Goal: Task Accomplishment & Management: Manage account settings

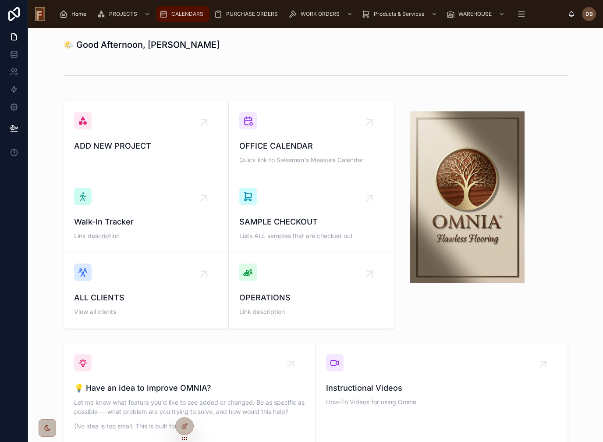
click at [182, 14] on span "CALENDARS" at bounding box center [187, 14] width 32 height 7
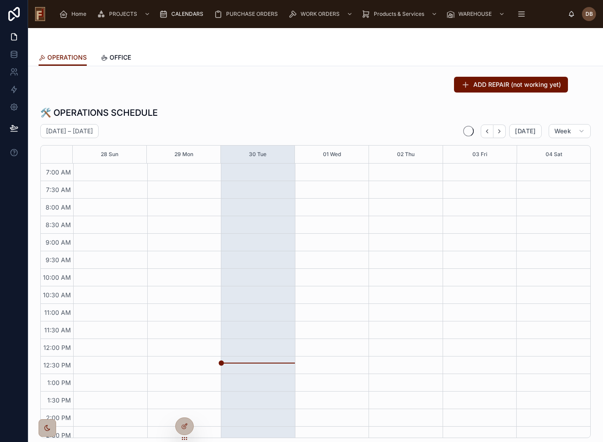
scroll to position [69, 0]
click at [124, 56] on span "OFFICE" at bounding box center [120, 57] width 21 height 9
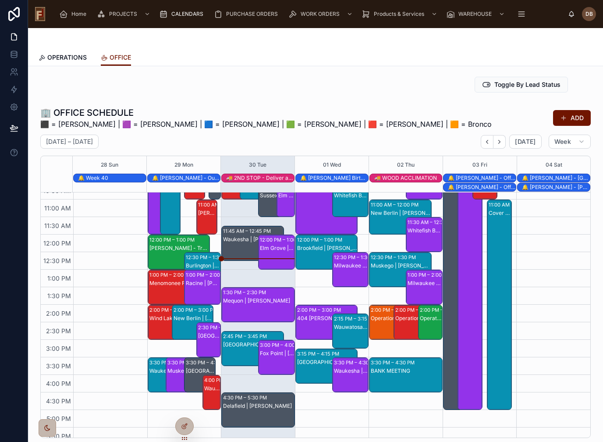
scroll to position [133, 0]
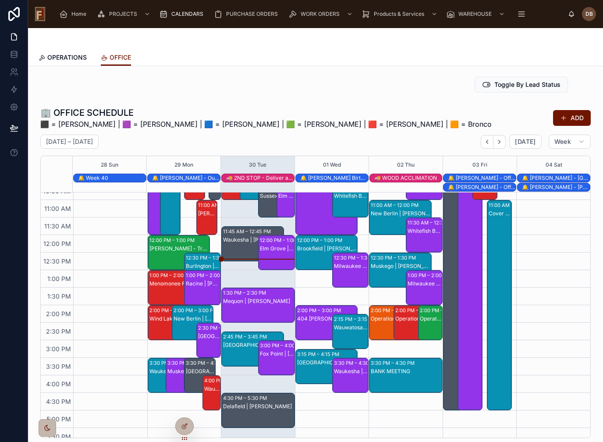
click at [246, 235] on div "11:45 AM – 12:45 PM" at bounding box center [248, 231] width 50 height 9
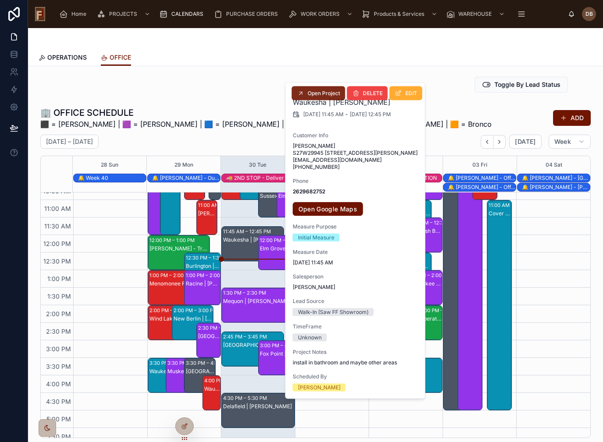
click at [337, 91] on span "Open Project" at bounding box center [324, 93] width 32 height 7
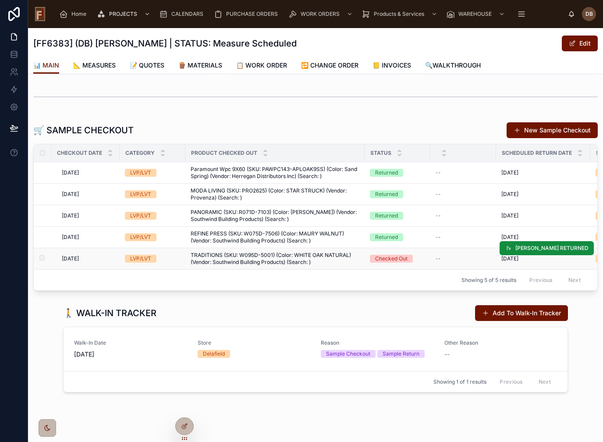
scroll to position [184, 0]
click at [554, 250] on span "[PERSON_NAME] RETURNED" at bounding box center [551, 248] width 73 height 7
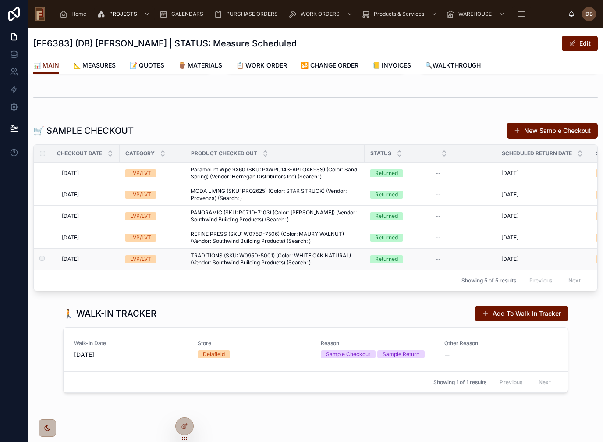
click at [575, 260] on div "[DATE] [DATE]" at bounding box center [543, 259] width 84 height 7
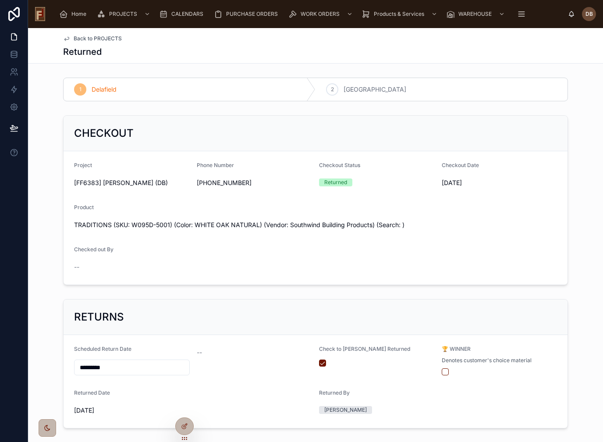
click at [446, 371] on button "button" at bounding box center [445, 371] width 7 height 7
click at [110, 40] on span "Back to PROJECTS" at bounding box center [98, 38] width 48 height 7
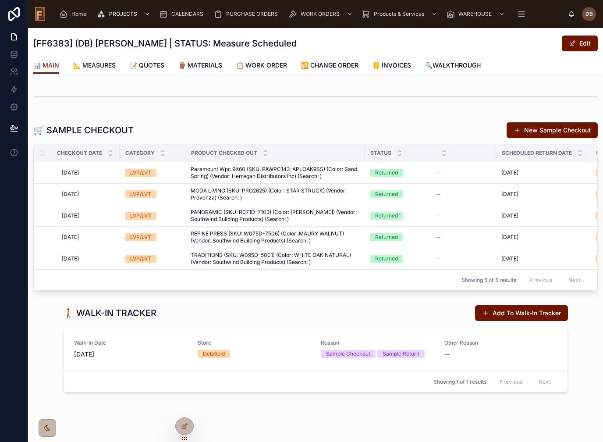
scroll to position [184, 0]
click at [170, 19] on div "CALENDARS" at bounding box center [183, 14] width 48 height 14
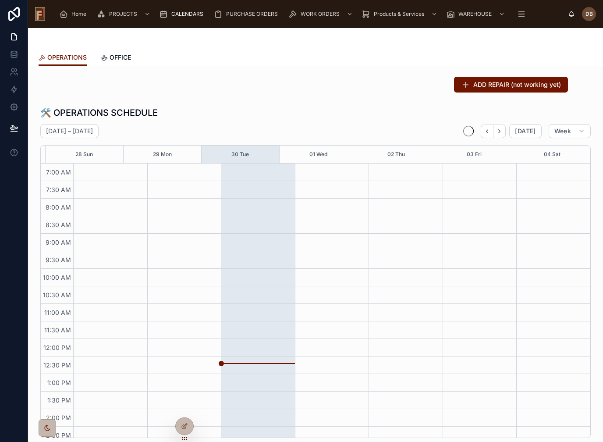
scroll to position [69, 0]
click at [113, 56] on span "OFFICE" at bounding box center [120, 57] width 21 height 9
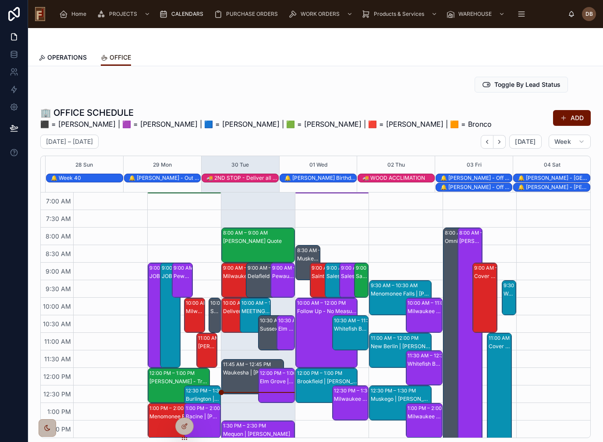
scroll to position [168, 0]
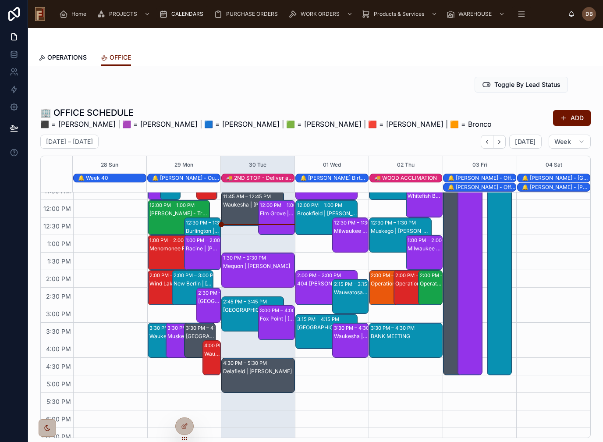
drag, startPoint x: 241, startPoint y: 220, endPoint x: 196, endPoint y: 342, distance: 129.2
click at [196, 342] on div "7:00 AM 7:30 AM 8:00 AM 8:30 AM 9:00 AM 9:30 AM 10:00 AM 10:30 AM 11:00 AM 11:3…" at bounding box center [316, 314] width 550 height 245
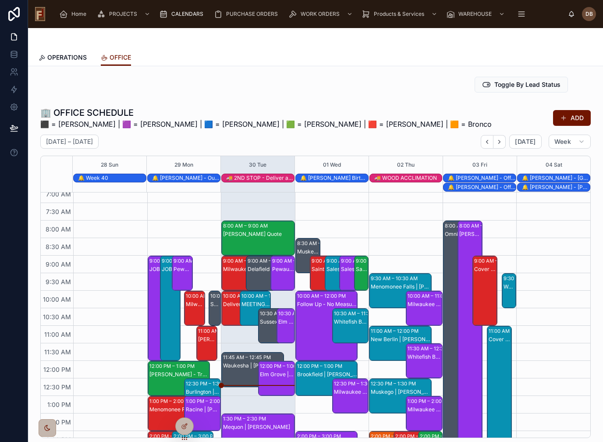
scroll to position [3, 0]
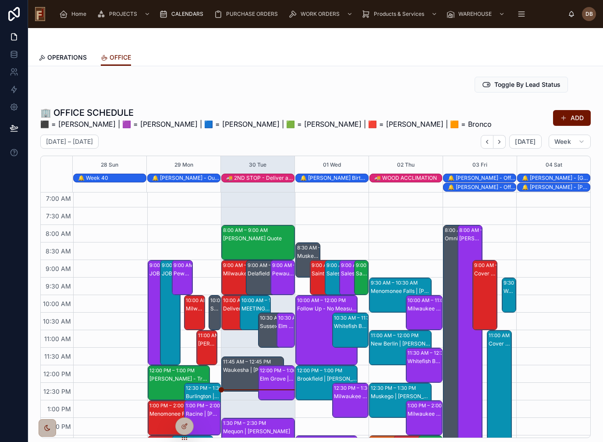
click at [268, 327] on div "Sussex | [PERSON_NAME]" at bounding box center [274, 326] width 28 height 7
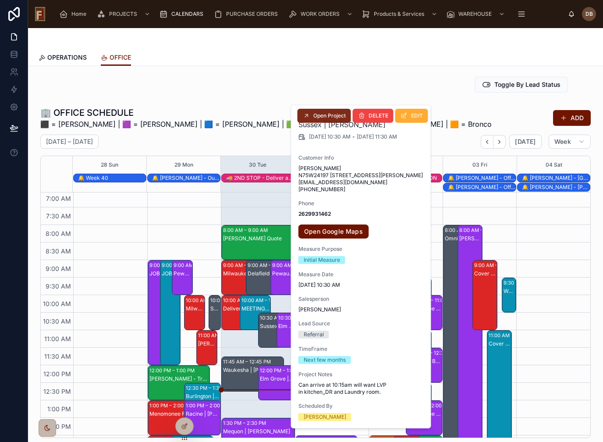
click at [329, 115] on span "Open Project" at bounding box center [329, 115] width 32 height 7
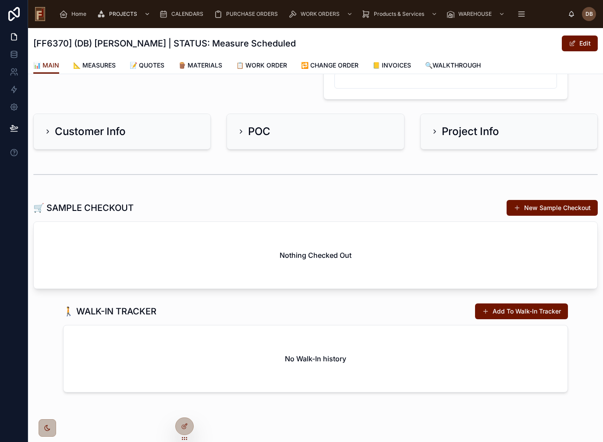
scroll to position [107, 0]
click at [180, 18] on div "CALENDARS" at bounding box center [183, 14] width 48 height 14
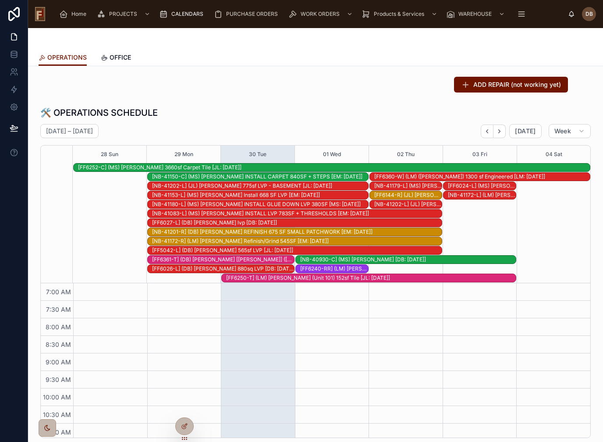
scroll to position [188, 0]
click at [117, 59] on span "OFFICE" at bounding box center [120, 57] width 21 height 9
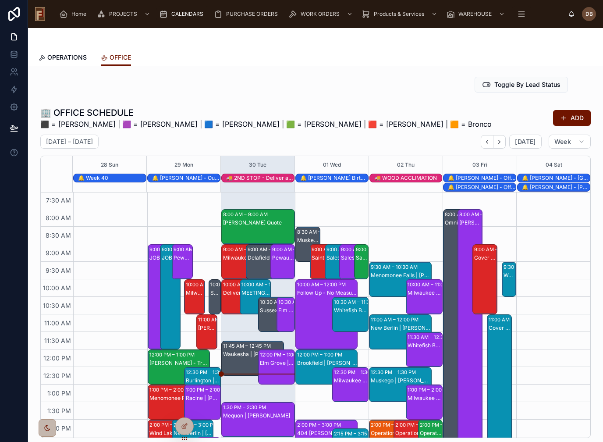
scroll to position [18, 0]
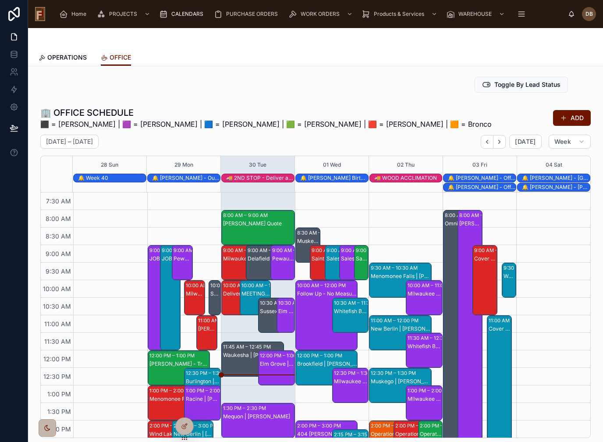
click at [257, 257] on div "Delafield | [PERSON_NAME]" at bounding box center [267, 258] width 39 height 7
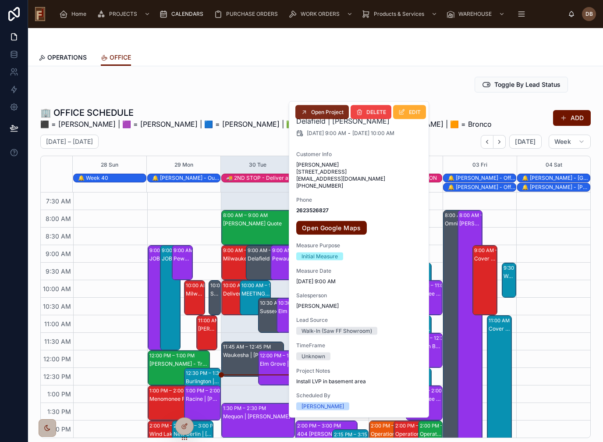
click at [326, 110] on span "Open Project" at bounding box center [327, 112] width 32 height 7
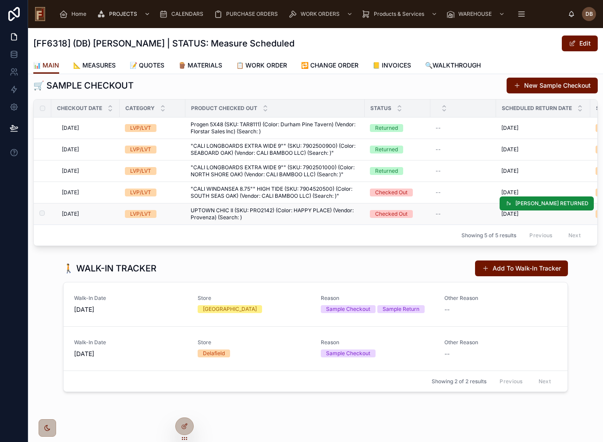
scroll to position [228, 0]
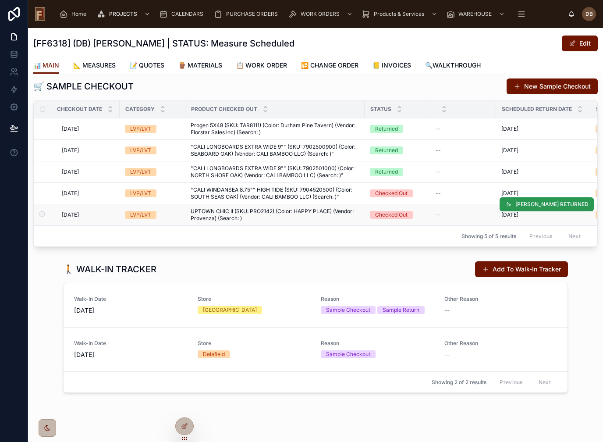
click at [551, 207] on span "[PERSON_NAME] RETURNED" at bounding box center [551, 204] width 73 height 7
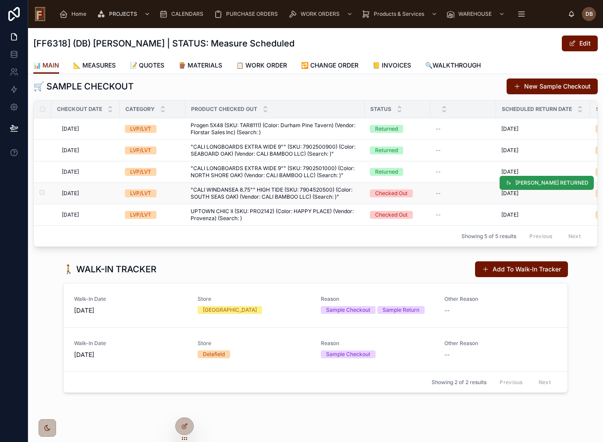
click at [558, 183] on span "[PERSON_NAME] RETURNED" at bounding box center [551, 182] width 73 height 7
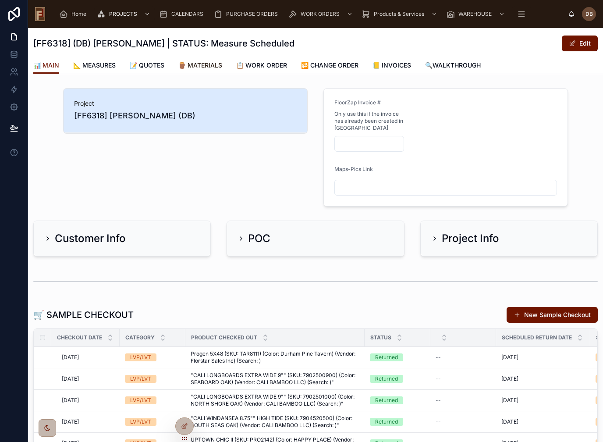
scroll to position [0, 0]
click at [188, 15] on span "CALENDARS" at bounding box center [187, 14] width 32 height 7
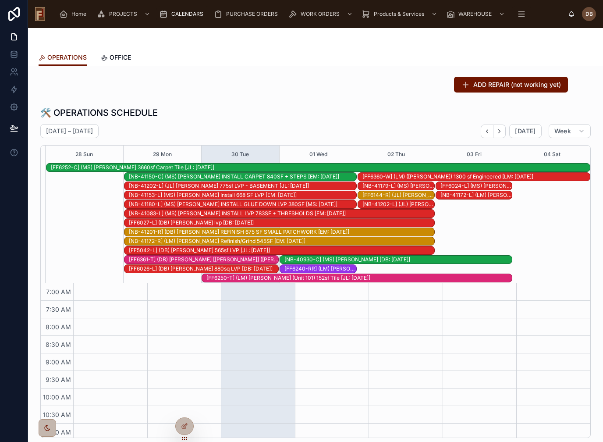
scroll to position [188, 0]
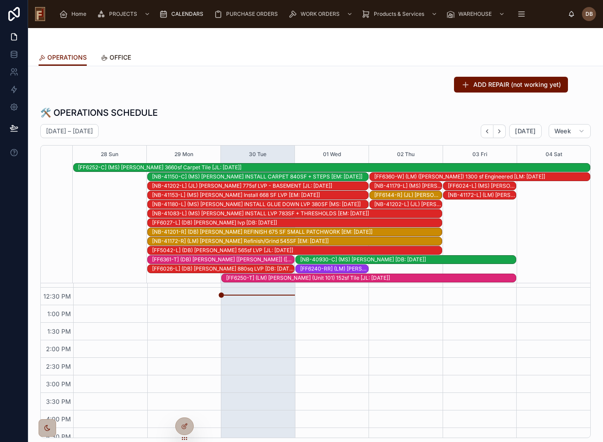
click at [121, 59] on span "OFFICE" at bounding box center [120, 57] width 21 height 9
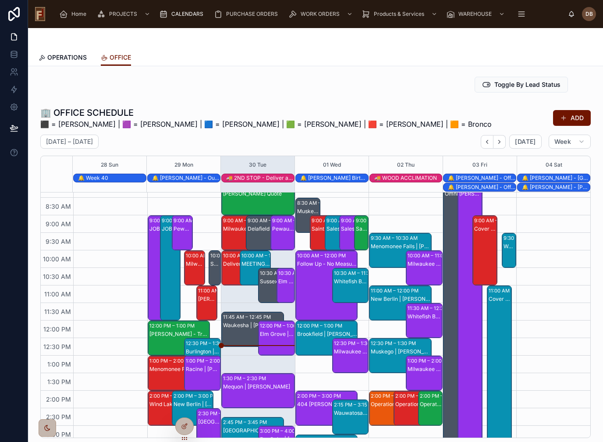
scroll to position [43, 0]
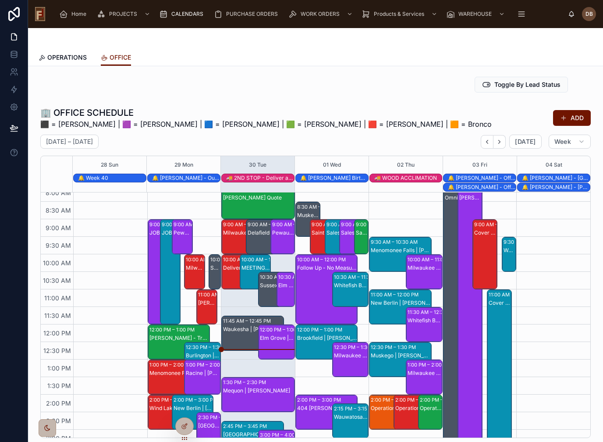
click at [217, 275] on div "Sussex | [PERSON_NAME]" at bounding box center [215, 280] width 10 height 33
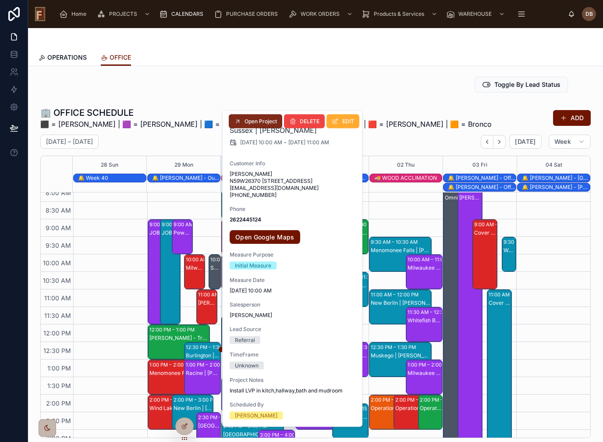
click at [270, 117] on button "Open Project" at bounding box center [255, 121] width 53 height 14
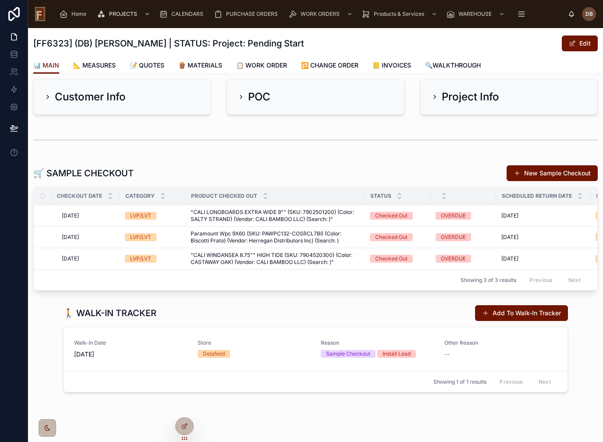
scroll to position [141, 0]
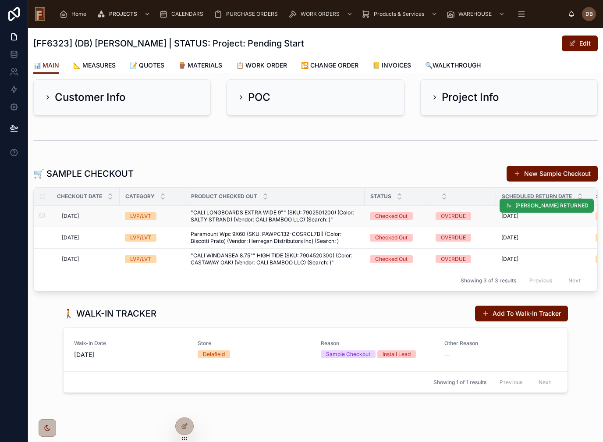
click at [560, 208] on span "[PERSON_NAME] RETURNED" at bounding box center [551, 205] width 73 height 7
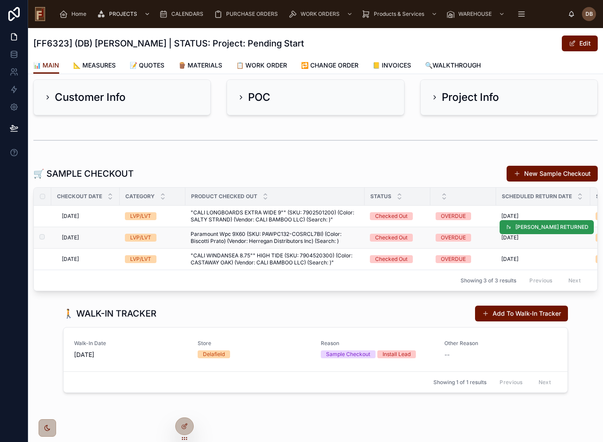
click at [558, 229] on span "[PERSON_NAME] RETURNED" at bounding box center [551, 227] width 73 height 7
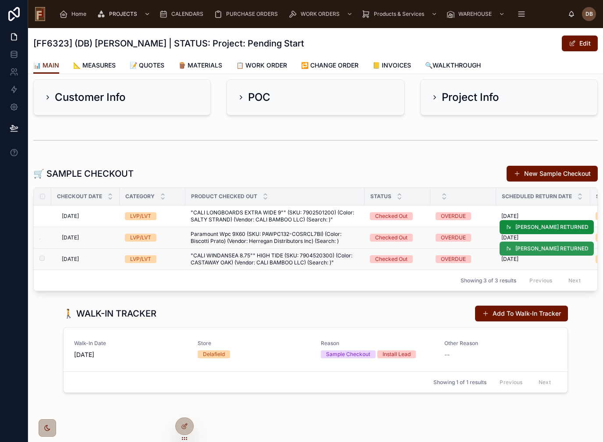
click at [557, 253] on button "[PERSON_NAME] RETURNED" at bounding box center [547, 249] width 94 height 14
